Goal: Complete application form: Complete application form

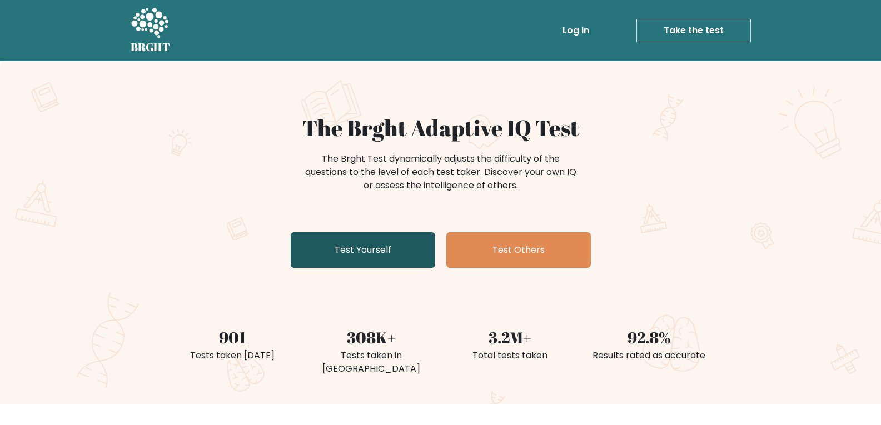
click at [406, 237] on link "Test Yourself" at bounding box center [363, 250] width 145 height 36
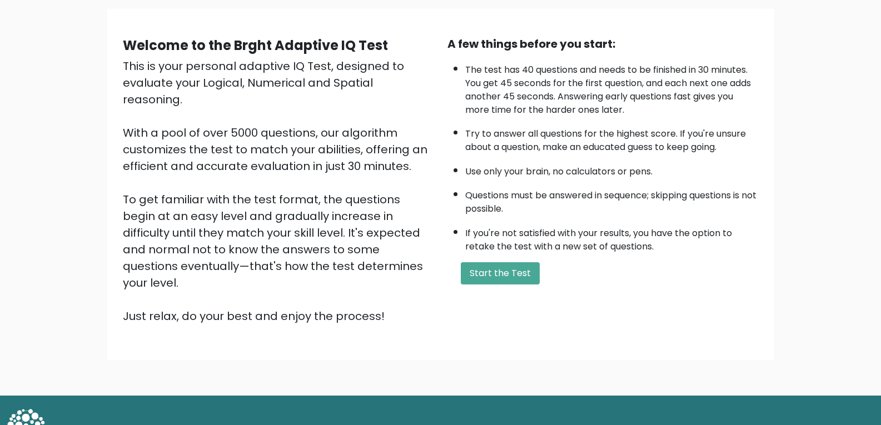
scroll to position [84, 0]
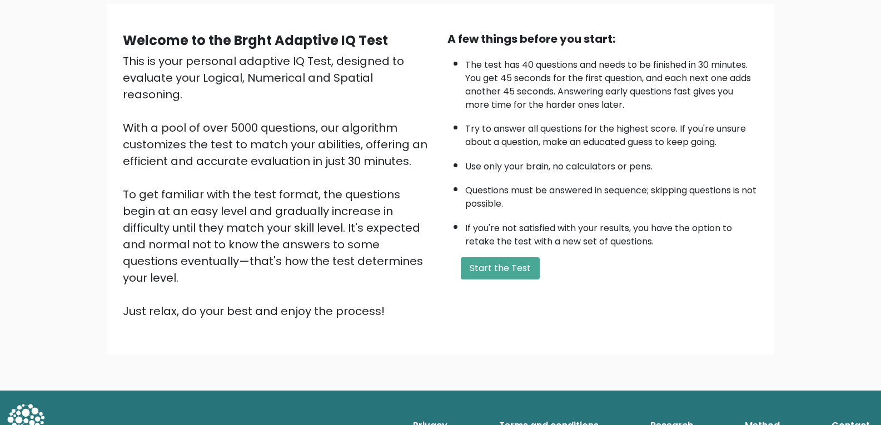
drag, startPoint x: 491, startPoint y: 271, endPoint x: 459, endPoint y: 284, distance: 35.2
click at [492, 271] on button "Start the Test" at bounding box center [500, 268] width 79 height 22
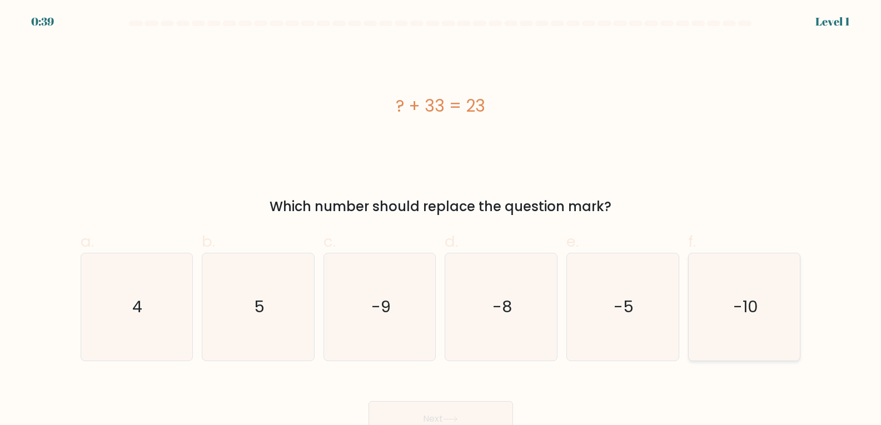
click at [779, 310] on icon "-10" at bounding box center [744, 306] width 107 height 107
click at [441, 220] on input "f. -10" at bounding box center [441, 216] width 1 height 7
radio input "true"
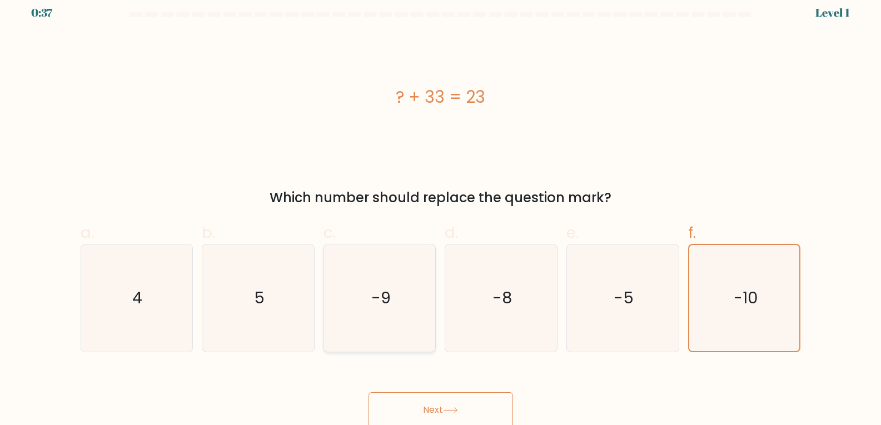
scroll to position [12, 0]
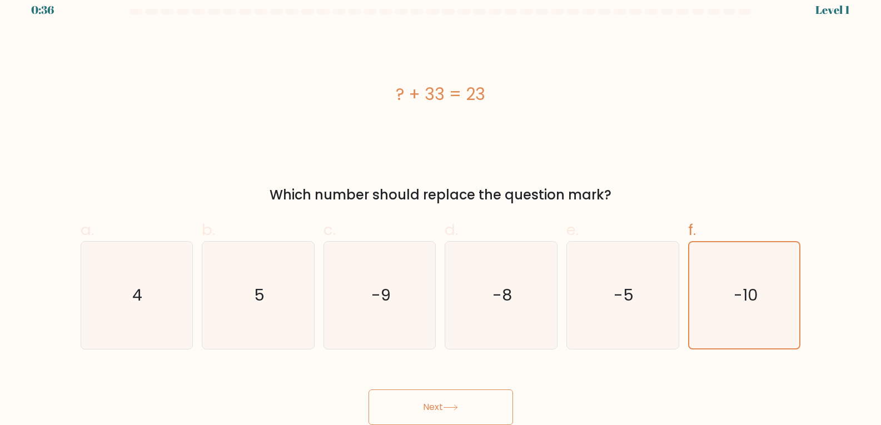
click at [456, 399] on button "Next" at bounding box center [441, 408] width 145 height 36
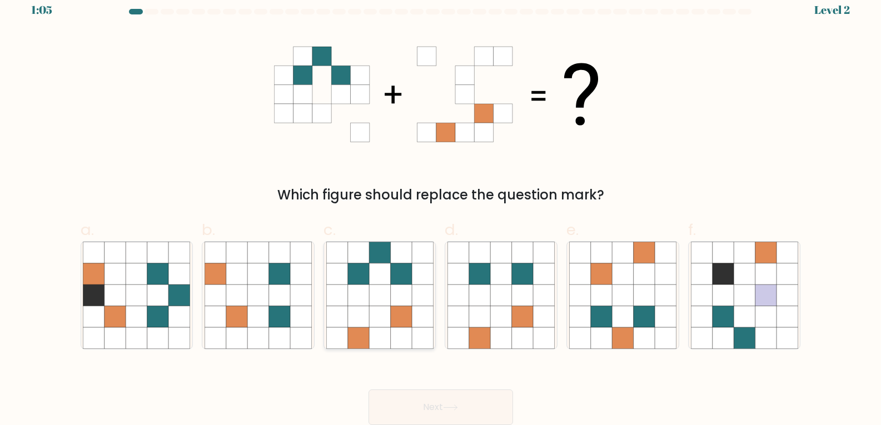
click at [364, 269] on icon at bounding box center [357, 273] width 21 height 21
click at [441, 208] on input "c." at bounding box center [441, 204] width 1 height 7
radio input "true"
click at [429, 406] on button "Next" at bounding box center [441, 408] width 145 height 36
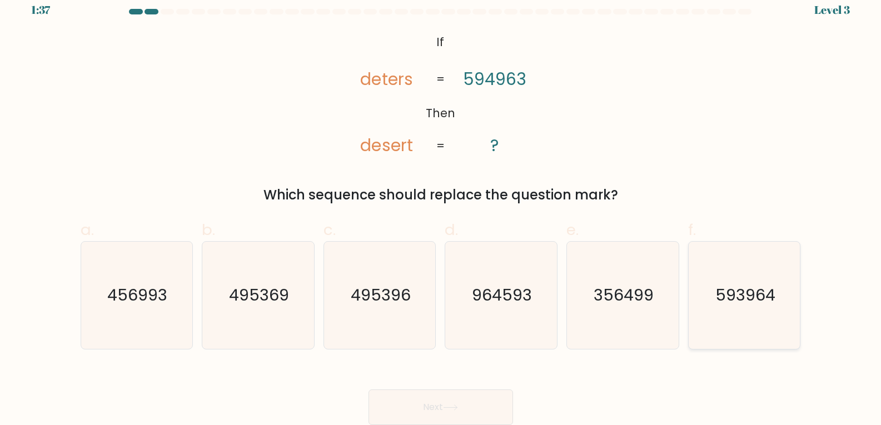
click at [725, 291] on text "593964" at bounding box center [745, 295] width 60 height 22
click at [441, 208] on input "f. 593964" at bounding box center [441, 204] width 1 height 7
radio input "true"
click at [489, 410] on button "Next" at bounding box center [441, 408] width 145 height 36
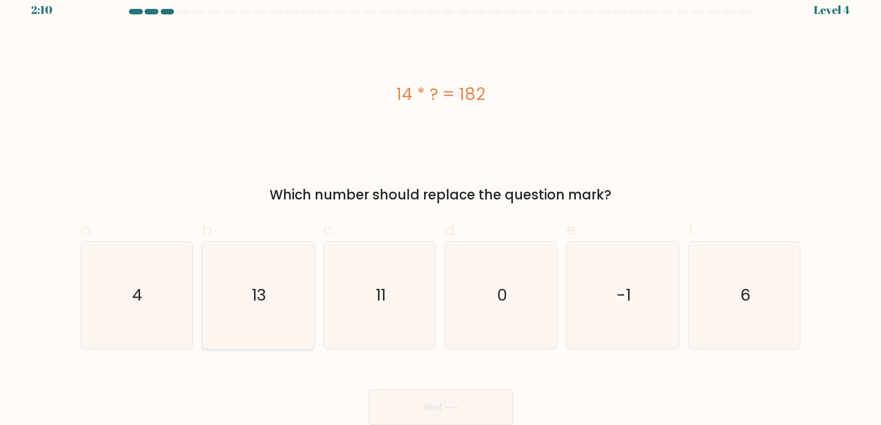
click at [290, 284] on icon "13" at bounding box center [258, 295] width 107 height 107
click at [441, 208] on input "b. 13" at bounding box center [441, 204] width 1 height 7
radio input "true"
click at [457, 402] on button "Next" at bounding box center [441, 408] width 145 height 36
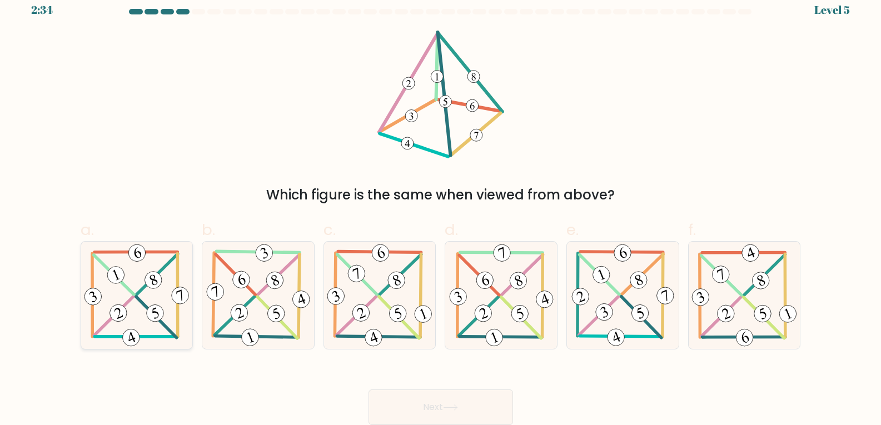
click at [151, 306] on 704 at bounding box center [155, 313] width 22 height 22
click at [441, 208] on input "a." at bounding box center [441, 204] width 1 height 7
radio input "true"
drag, startPoint x: 395, startPoint y: 400, endPoint x: 385, endPoint y: 390, distance: 14.5
click at [396, 401] on button "Next" at bounding box center [441, 408] width 145 height 36
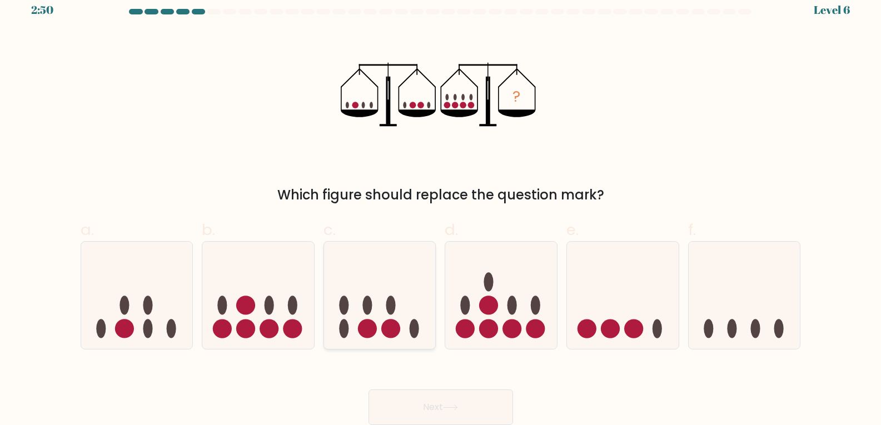
click at [394, 315] on icon at bounding box center [380, 295] width 112 height 92
click at [441, 208] on input "c." at bounding box center [441, 204] width 1 height 7
radio input "true"
click at [405, 415] on button "Next" at bounding box center [441, 408] width 145 height 36
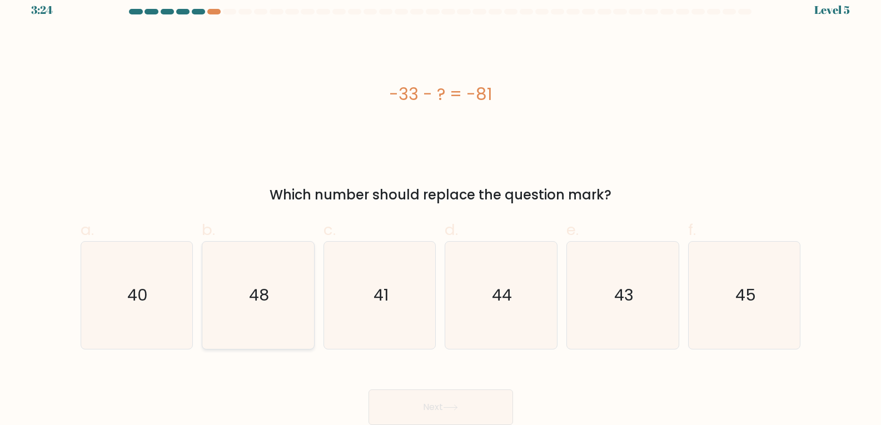
click at [285, 312] on icon "48" at bounding box center [258, 295] width 107 height 107
click at [441, 208] on input "b. 48" at bounding box center [441, 204] width 1 height 7
radio input "true"
click at [482, 406] on button "Next" at bounding box center [441, 408] width 145 height 36
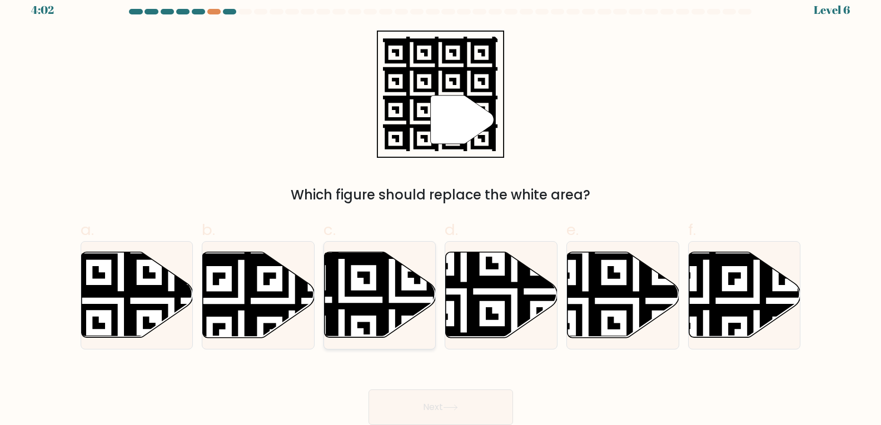
click at [379, 304] on icon at bounding box center [341, 249] width 202 height 202
click at [441, 208] on input "c." at bounding box center [441, 204] width 1 height 7
radio input "true"
click at [458, 406] on icon at bounding box center [450, 408] width 15 height 6
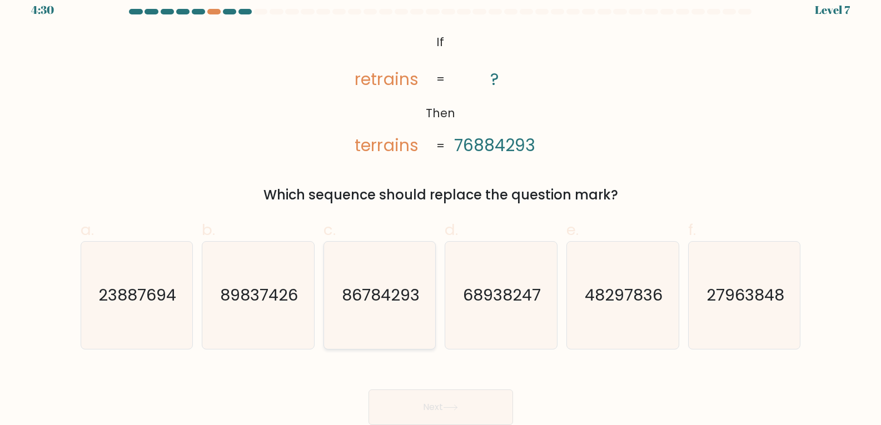
click at [391, 305] on text "86784293" at bounding box center [381, 295] width 78 height 22
click at [441, 208] on input "c. 86784293" at bounding box center [441, 204] width 1 height 7
radio input "true"
click at [419, 404] on button "Next" at bounding box center [441, 408] width 145 height 36
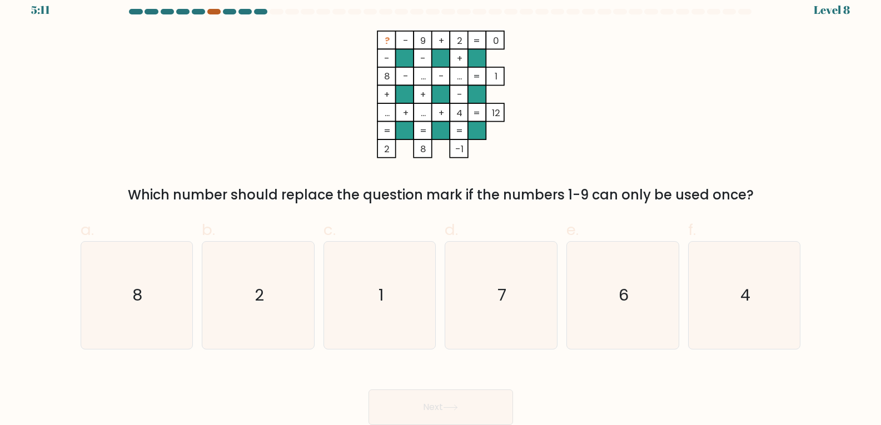
click at [219, 11] on div at bounding box center [213, 12] width 13 height 6
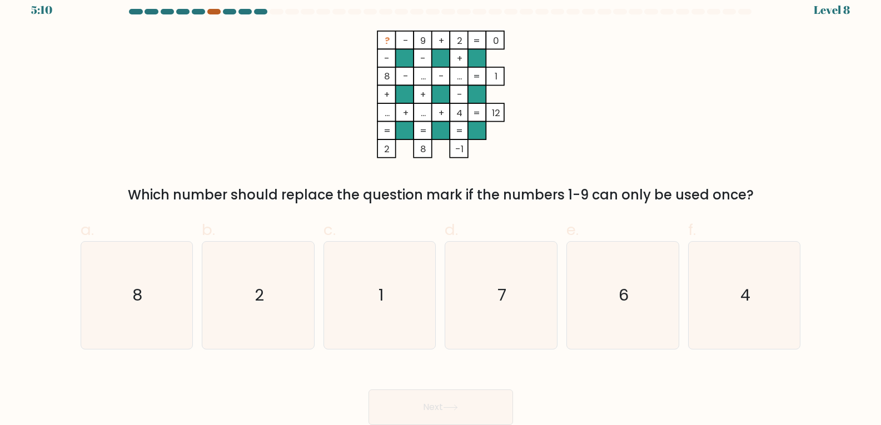
click at [219, 11] on div at bounding box center [213, 12] width 13 height 6
